Goal: Information Seeking & Learning: Learn about a topic

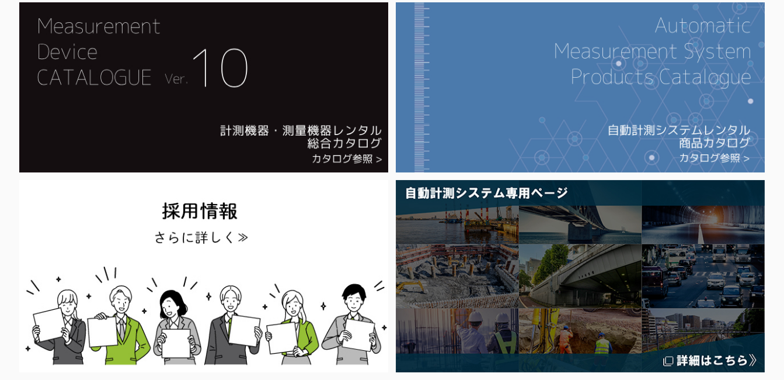
scroll to position [350, 0]
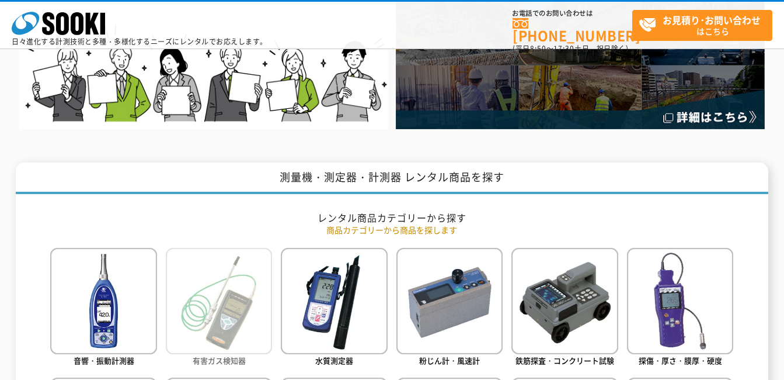
click at [254, 319] on img at bounding box center [219, 301] width 106 height 106
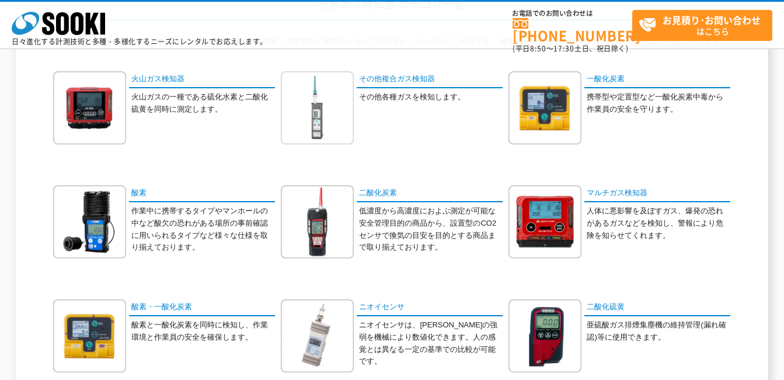
scroll to position [117, 0]
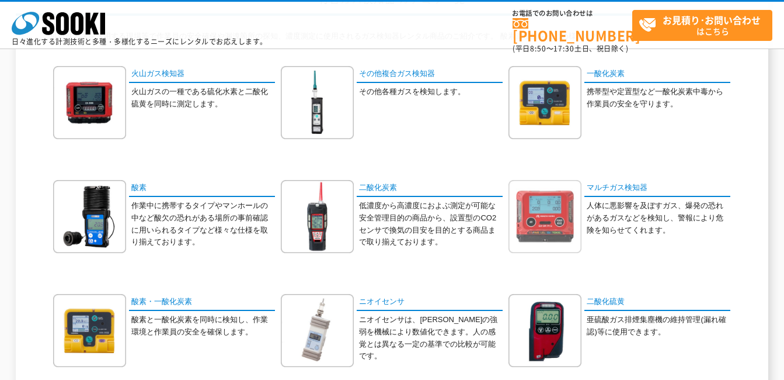
click at [555, 225] on img at bounding box center [545, 216] width 73 height 73
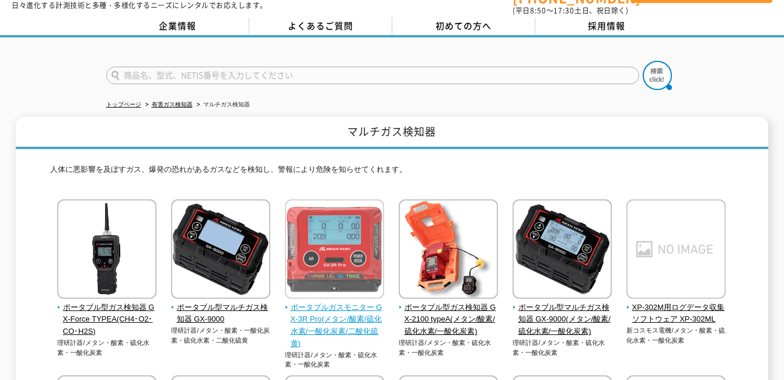
scroll to position [58, 0]
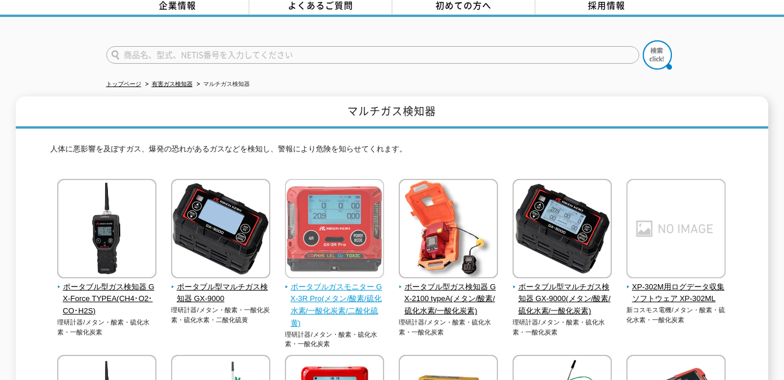
click at [354, 297] on span "ポータブルガスモニター GX-3R Pro(メタン/酸素/硫化水素/一酸化炭素/二酸化硫黄)" at bounding box center [335, 305] width 100 height 48
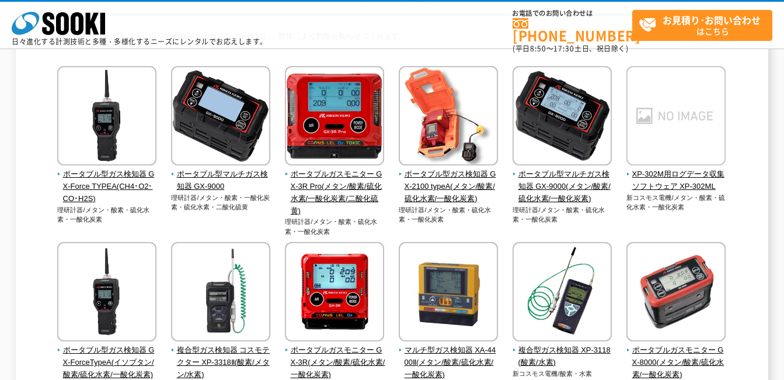
scroll to position [175, 0]
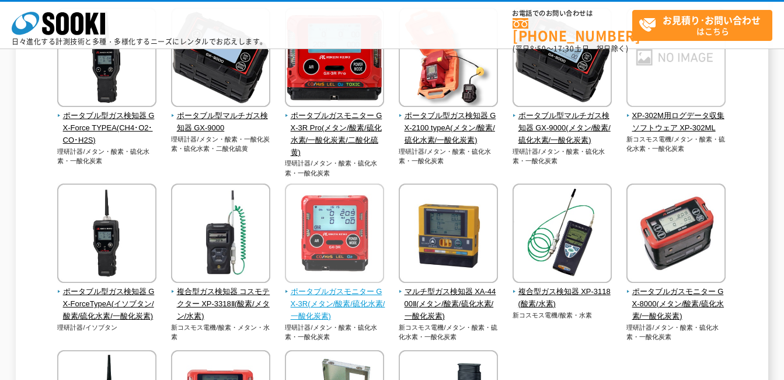
click at [331, 296] on span "ポータブルガスモニター GX-3R(メタン/酸素/硫化水素/一酸化炭素)" at bounding box center [335, 304] width 100 height 36
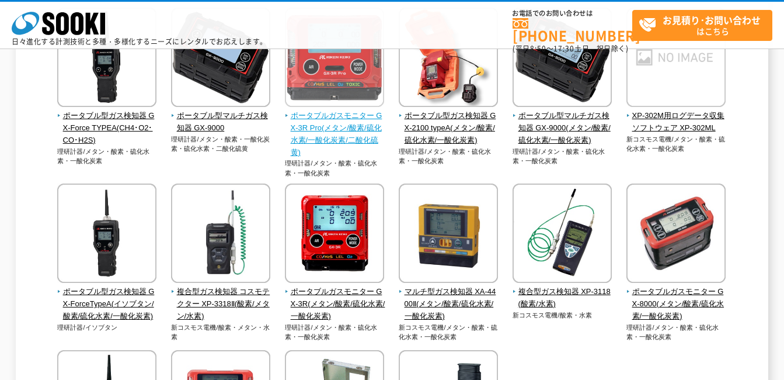
click at [353, 135] on span "ポータブルガスモニター GX-3R Pro(メタン/酸素/硫化水素/一酸化炭素/二酸化硫黄)" at bounding box center [335, 134] width 100 height 48
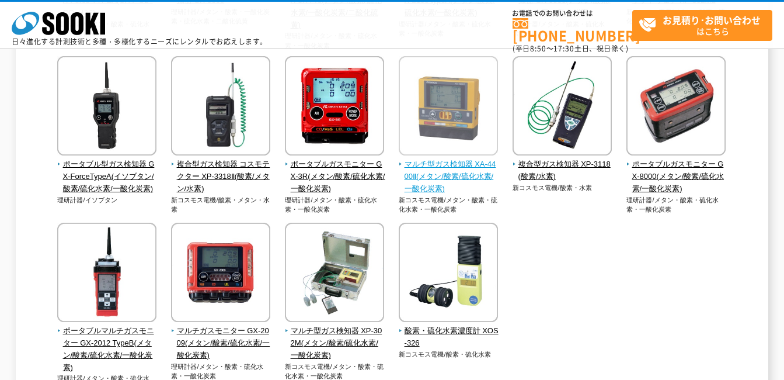
scroll to position [350, 0]
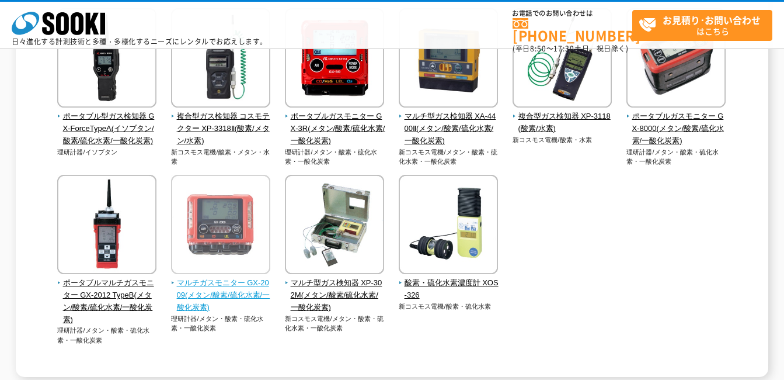
click at [238, 297] on span "マルチガスモニター GX-2009(メタン/酸素/硫化水素/一酸化炭素)" at bounding box center [221, 295] width 100 height 36
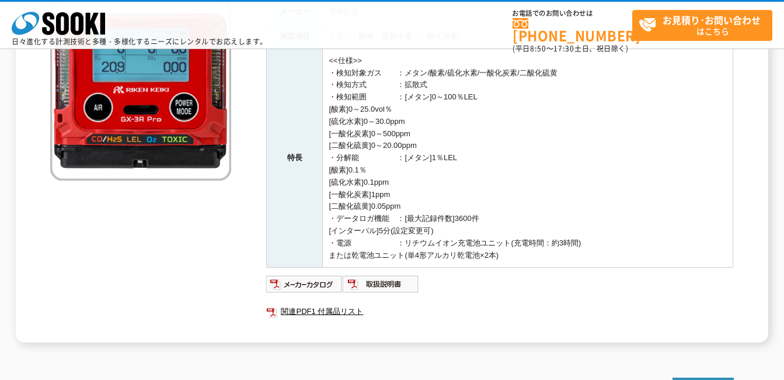
scroll to position [175, 0]
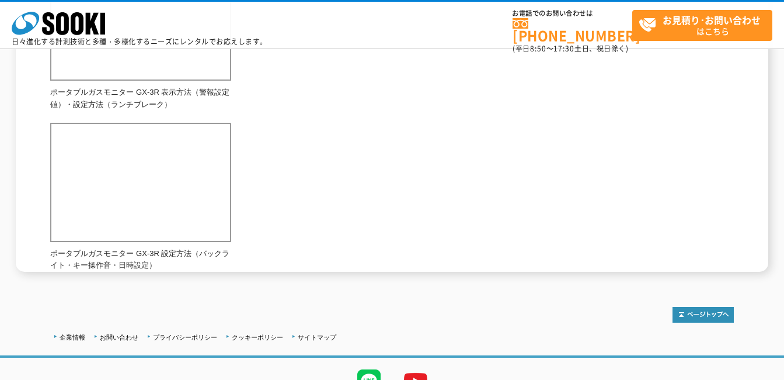
scroll to position [934, 0]
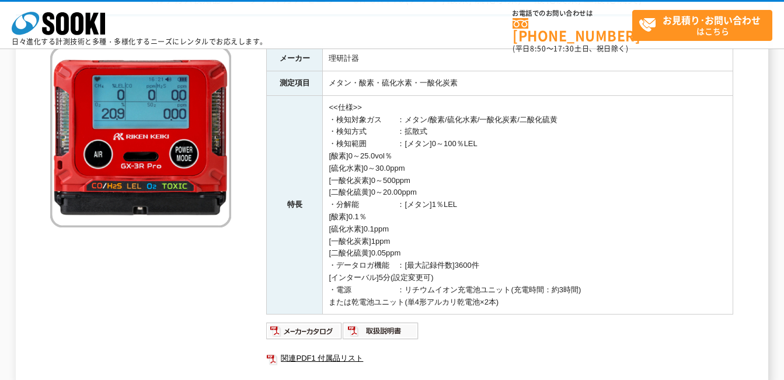
scroll to position [175, 0]
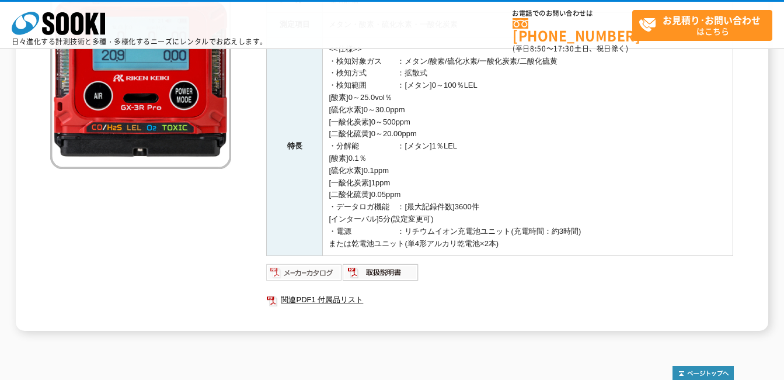
click at [318, 274] on img at bounding box center [304, 272] width 76 height 19
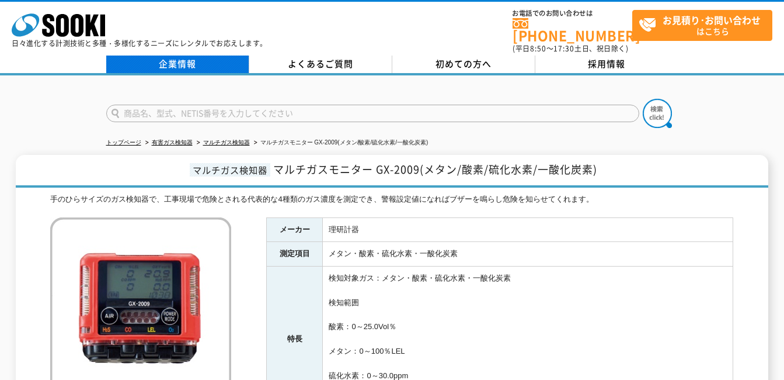
click at [161, 61] on link "企業情報" at bounding box center [177, 64] width 143 height 18
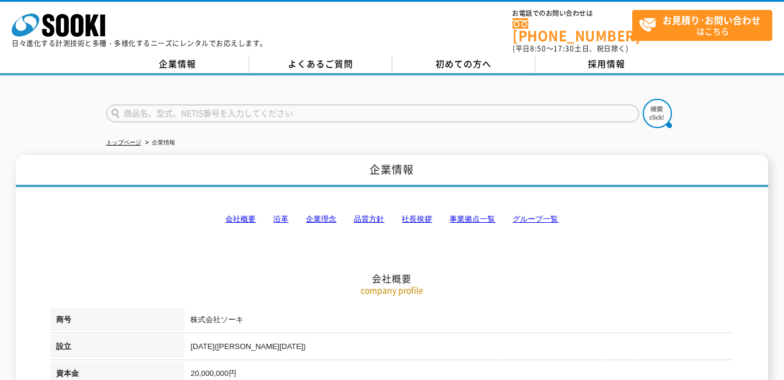
click at [484, 214] on link "事業拠点一覧" at bounding box center [473, 218] width 46 height 9
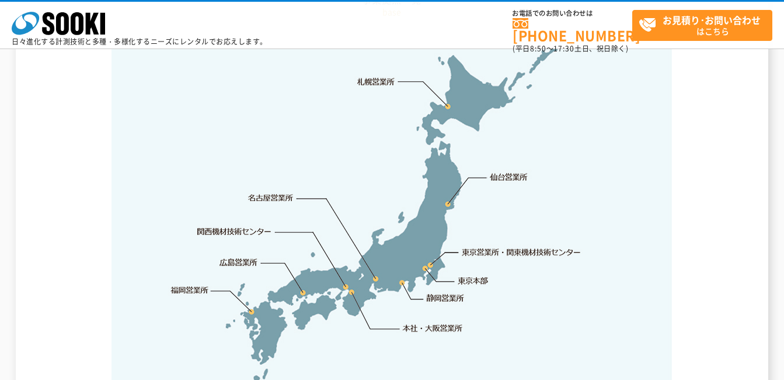
scroll to position [2462, 0]
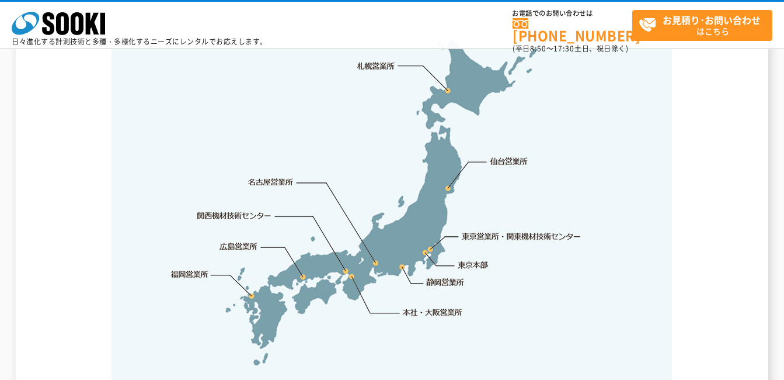
click at [250, 273] on img at bounding box center [392, 197] width 561 height 368
click at [253, 266] on img at bounding box center [392, 197] width 561 height 368
